Goal: Task Accomplishment & Management: Use online tool/utility

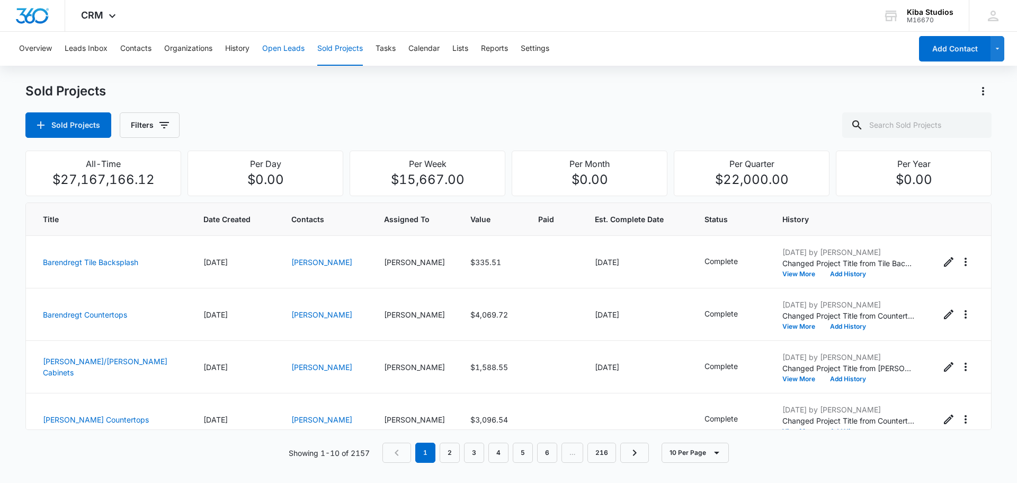
click at [268, 48] on button "Open Leads" at bounding box center [283, 49] width 42 height 34
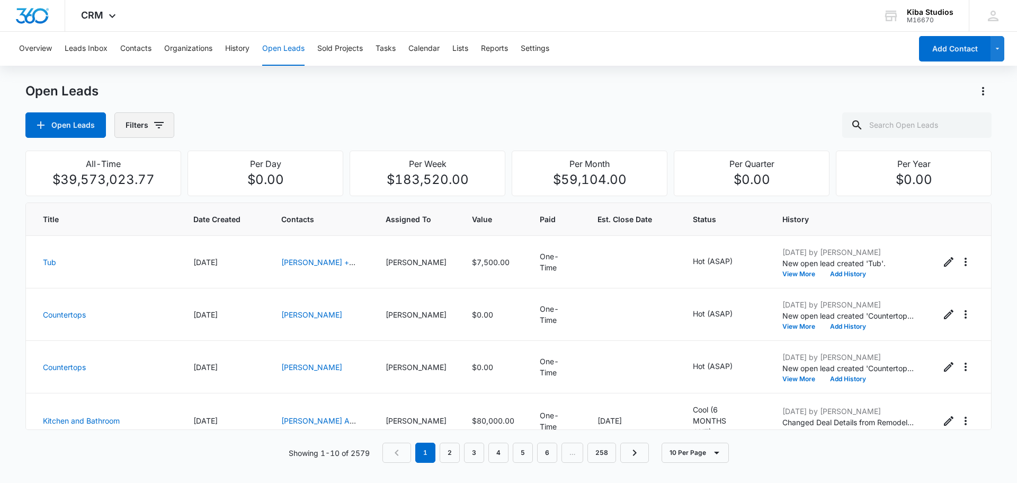
click at [157, 128] on icon "button" at bounding box center [159, 125] width 10 height 6
click at [236, 189] on icon "Show Assigned To filters" at bounding box center [240, 191] width 13 height 13
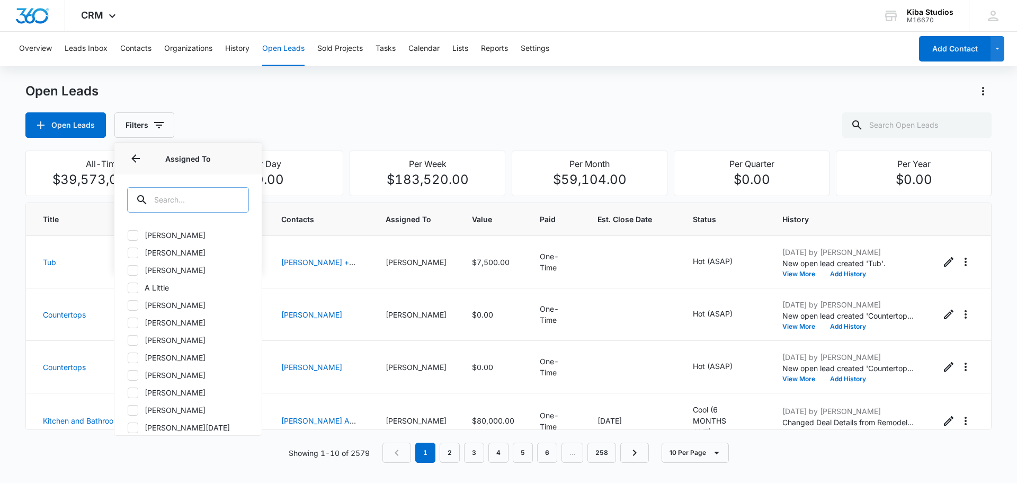
click at [220, 202] on input "text" at bounding box center [188, 199] width 122 height 25
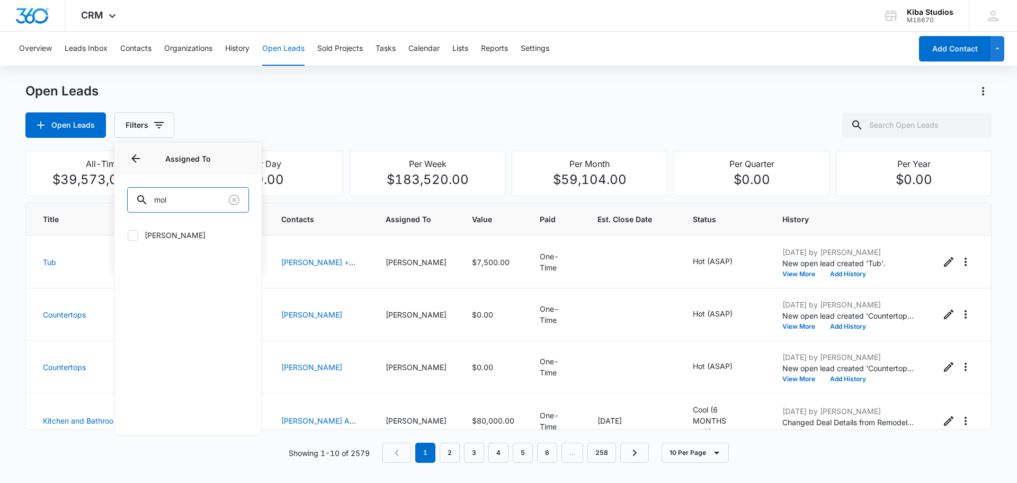
type input "mol"
click at [131, 237] on icon at bounding box center [133, 236] width 10 height 10
click at [128, 235] on input "[PERSON_NAME]" at bounding box center [127, 235] width 1 height 1
checkbox input "true"
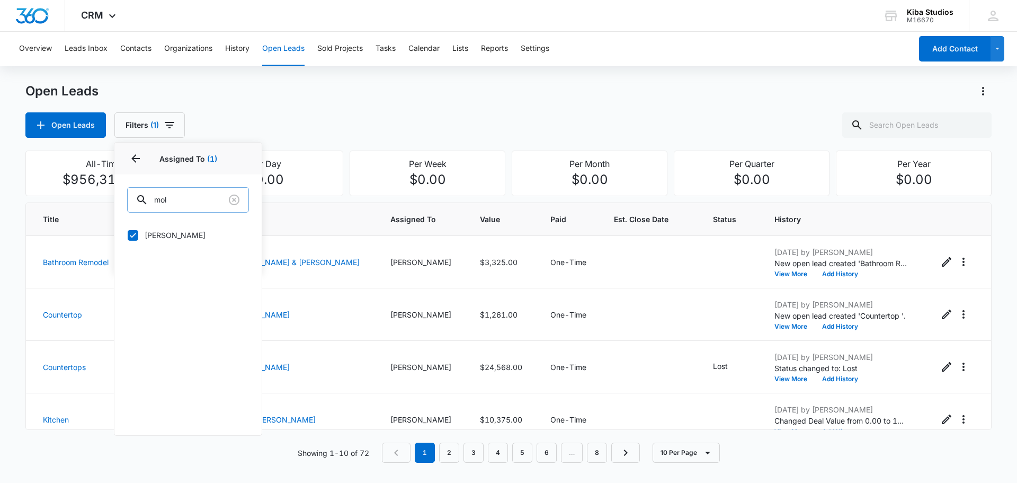
drag, startPoint x: 197, startPoint y: 202, endPoint x: 131, endPoint y: 196, distance: 65.5
click at [131, 196] on input "mol" at bounding box center [188, 199] width 122 height 25
type input "cath"
click at [131, 255] on icon at bounding box center [133, 253] width 10 height 10
click at [128, 253] on input "[PERSON_NAME]" at bounding box center [127, 252] width 1 height 1
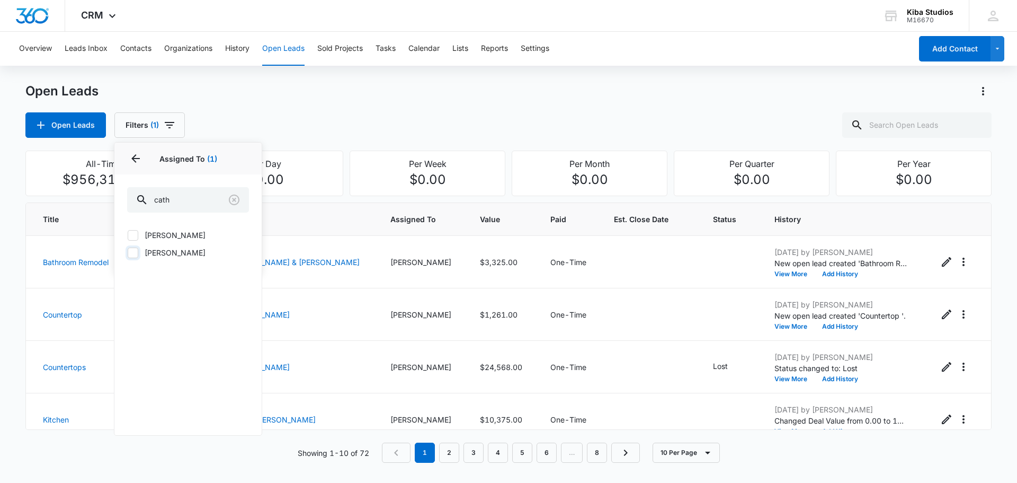
checkbox input "true"
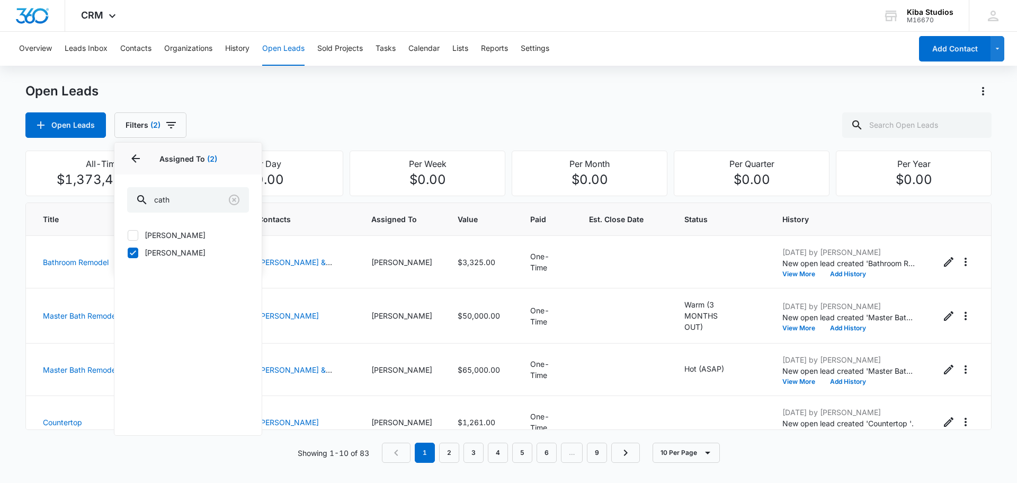
click at [318, 128] on div "Open Leads Filters (2) Assigned By Assigned To 2 Assigned To (2) cath [PERSON_N…" at bounding box center [508, 124] width 967 height 25
